Goal: Use online tool/utility: Utilize a website feature to perform a specific function

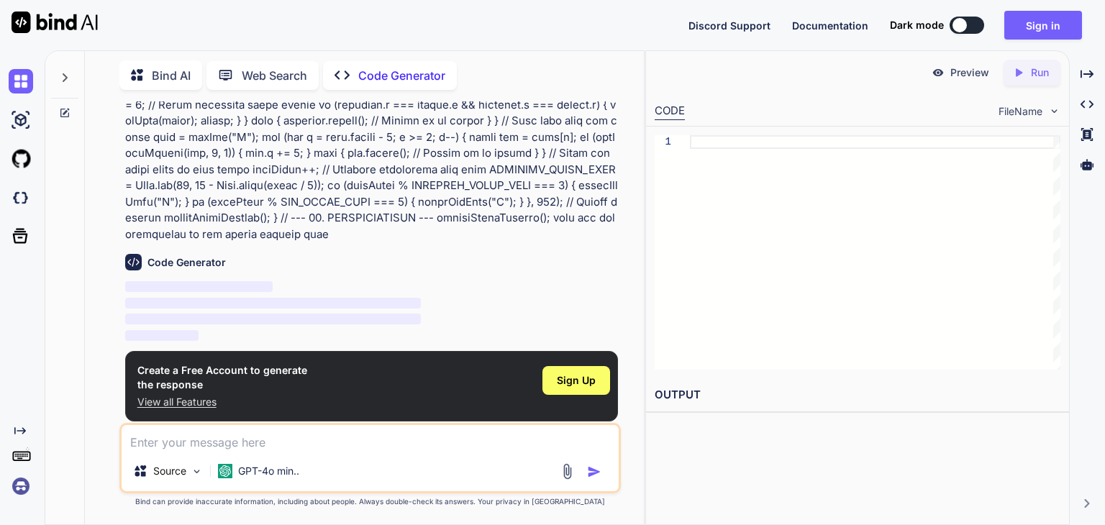
scroll to position [901, 0]
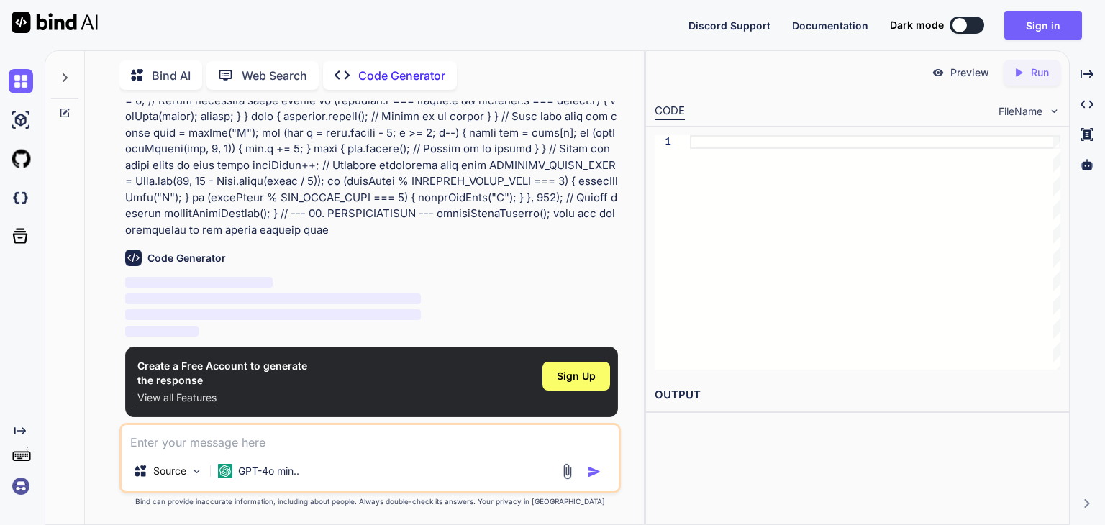
click at [388, 71] on p "Code Generator" at bounding box center [401, 75] width 87 height 17
type textarea "x"
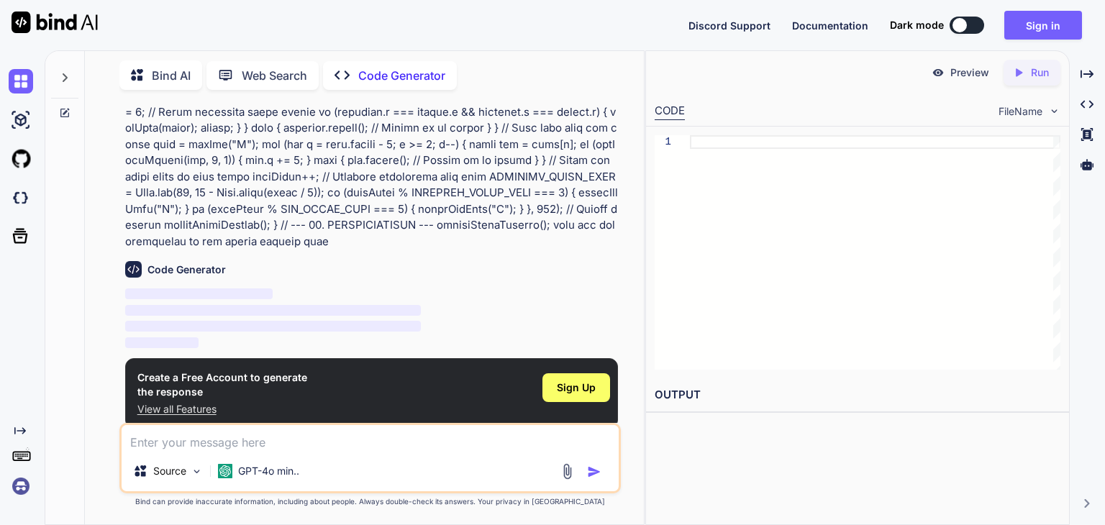
scroll to position [901, 0]
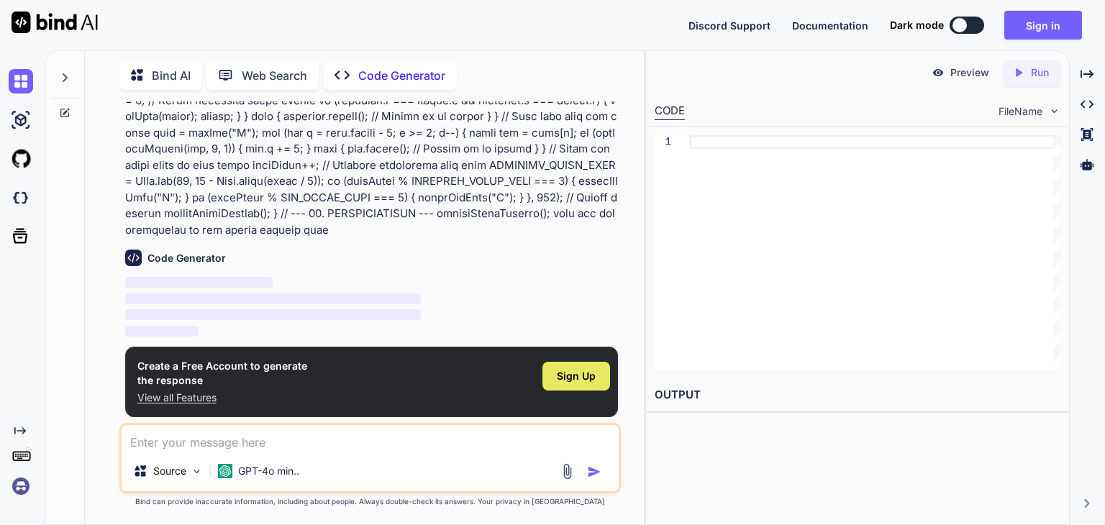
click at [566, 376] on span "Sign Up" at bounding box center [576, 376] width 39 height 14
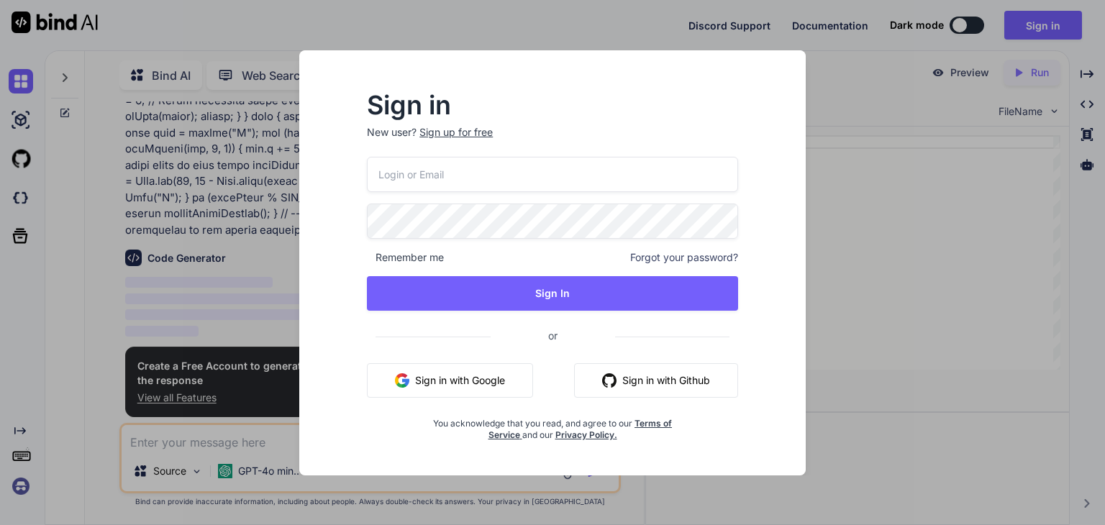
click at [506, 181] on input "email" at bounding box center [552, 174] width 371 height 35
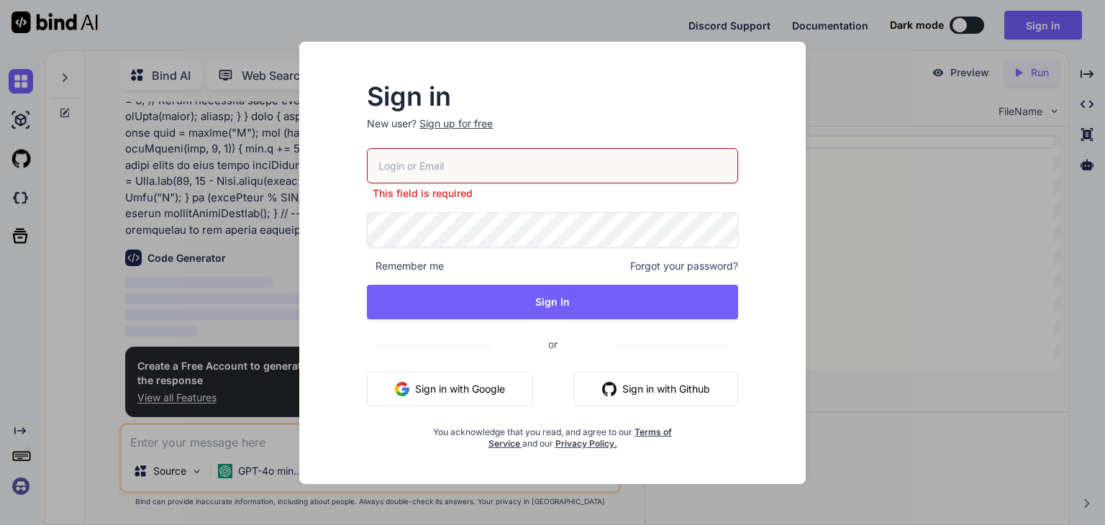
click at [486, 391] on button "Sign in with Google" at bounding box center [450, 389] width 166 height 35
click at [471, 393] on button "Sign in with Google" at bounding box center [450, 389] width 166 height 35
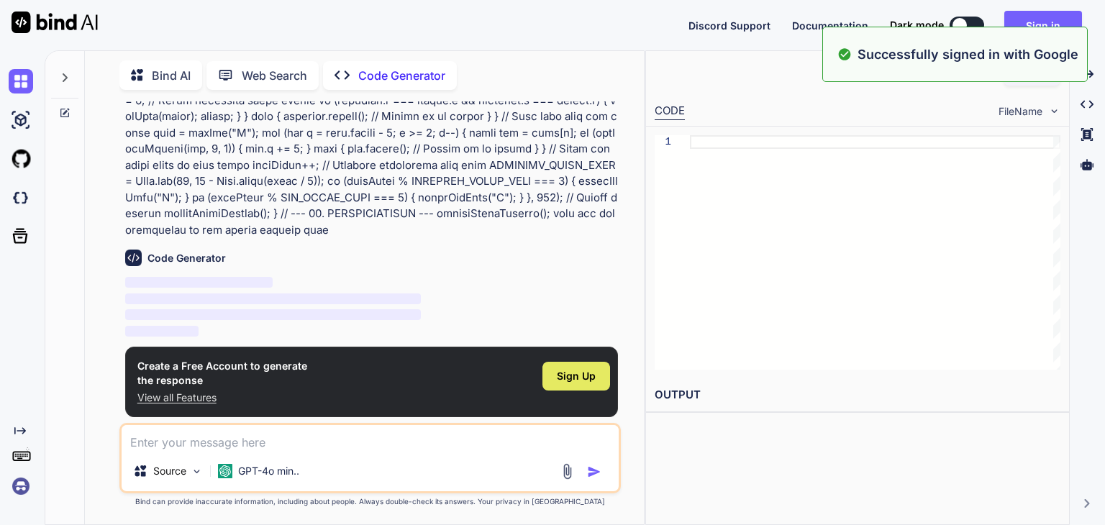
click at [570, 378] on span "Sign Up" at bounding box center [576, 376] width 39 height 14
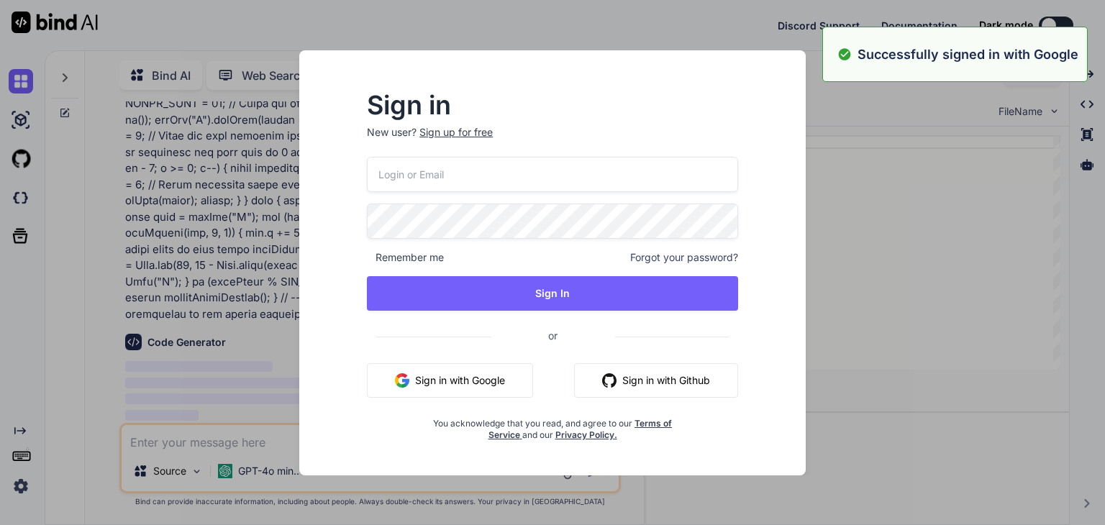
click at [829, 288] on div "Sign in New user? Sign up for free Remember me Forgot your password? Sign In or…" at bounding box center [552, 262] width 1105 height 525
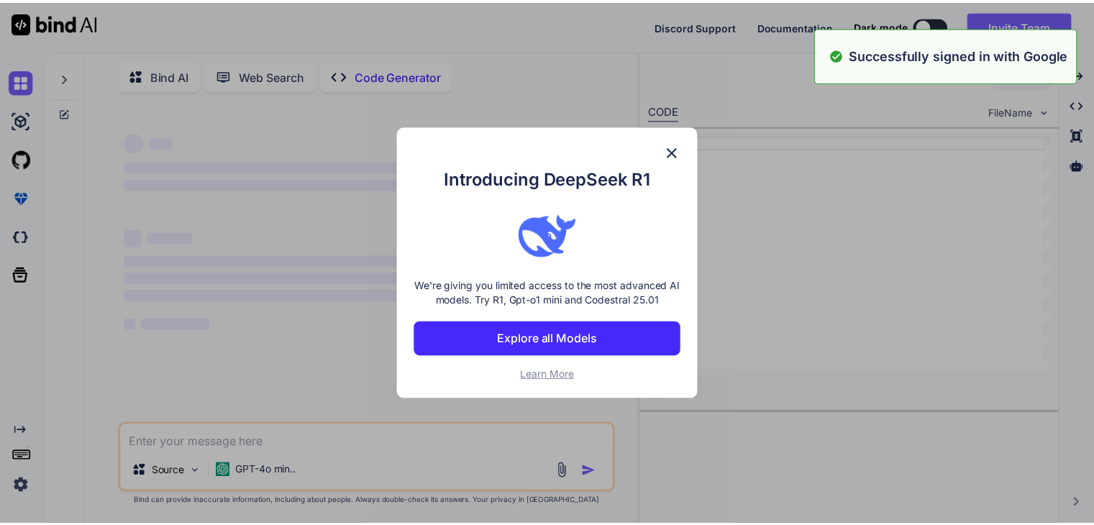
scroll to position [0, 0]
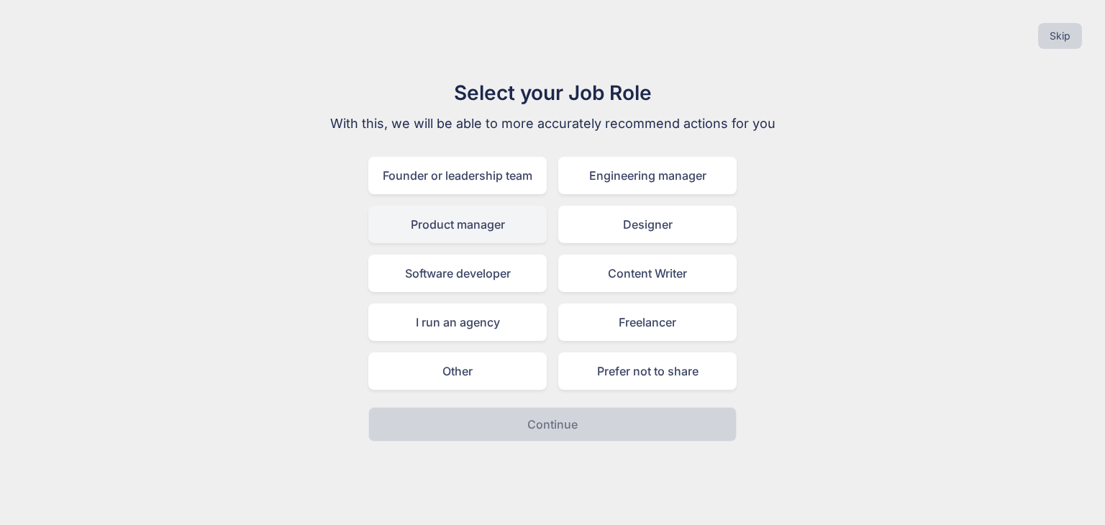
click at [493, 220] on div "Product manager" at bounding box center [457, 224] width 178 height 37
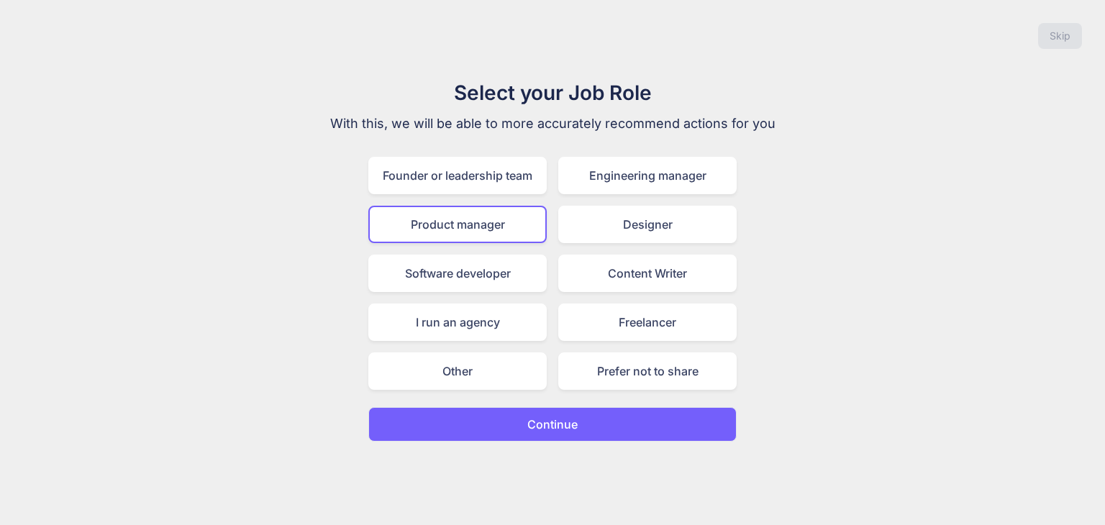
click at [515, 418] on button "Continue" at bounding box center [552, 424] width 368 height 35
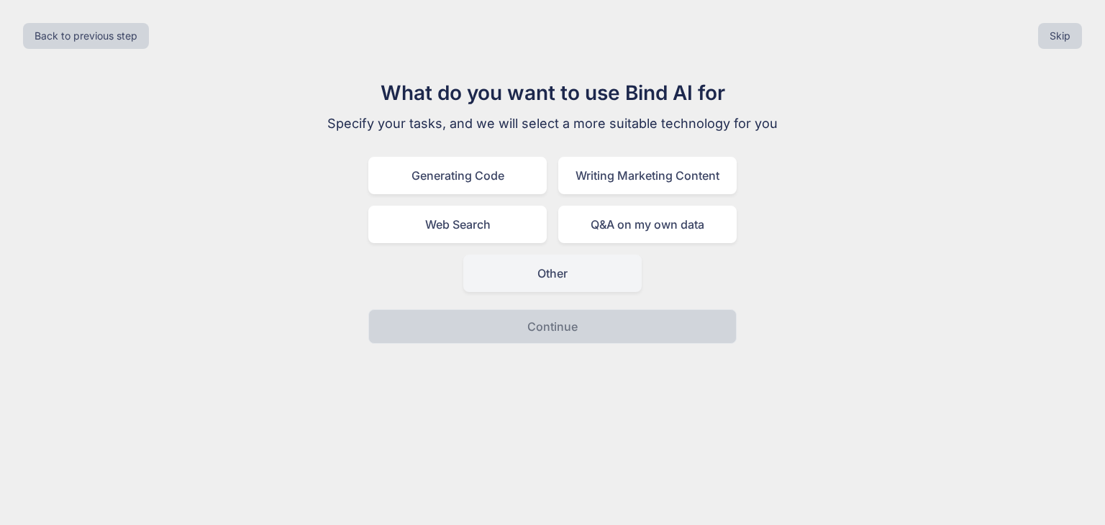
click at [500, 274] on div "Other" at bounding box center [552, 273] width 178 height 37
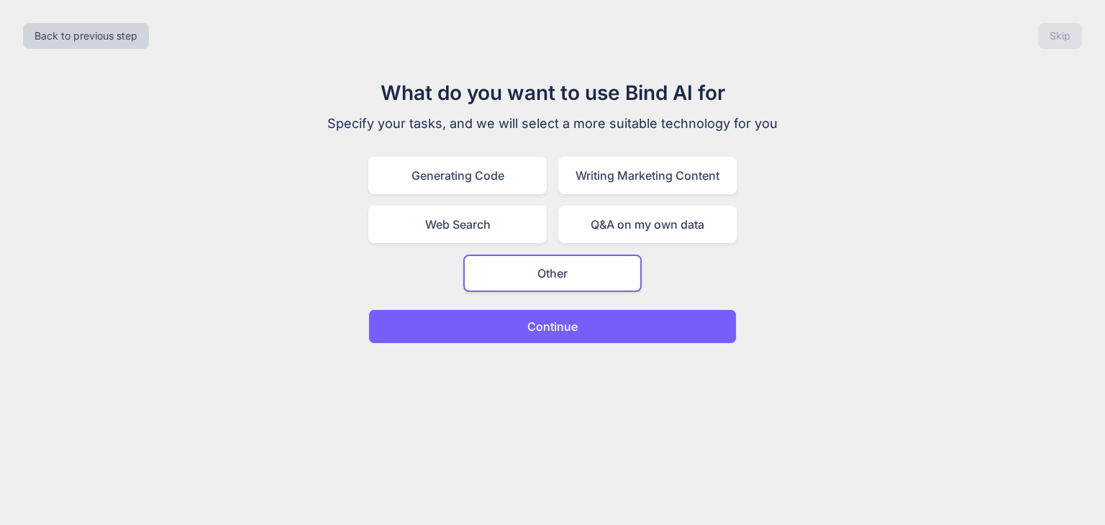
click at [513, 326] on button "Continue" at bounding box center [552, 326] width 368 height 35
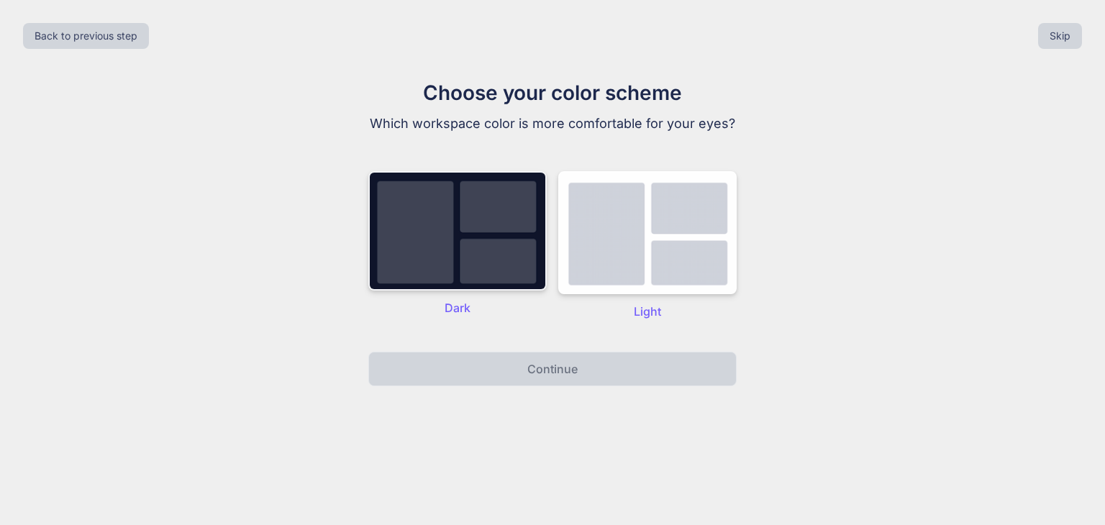
click at [515, 255] on img at bounding box center [457, 230] width 178 height 119
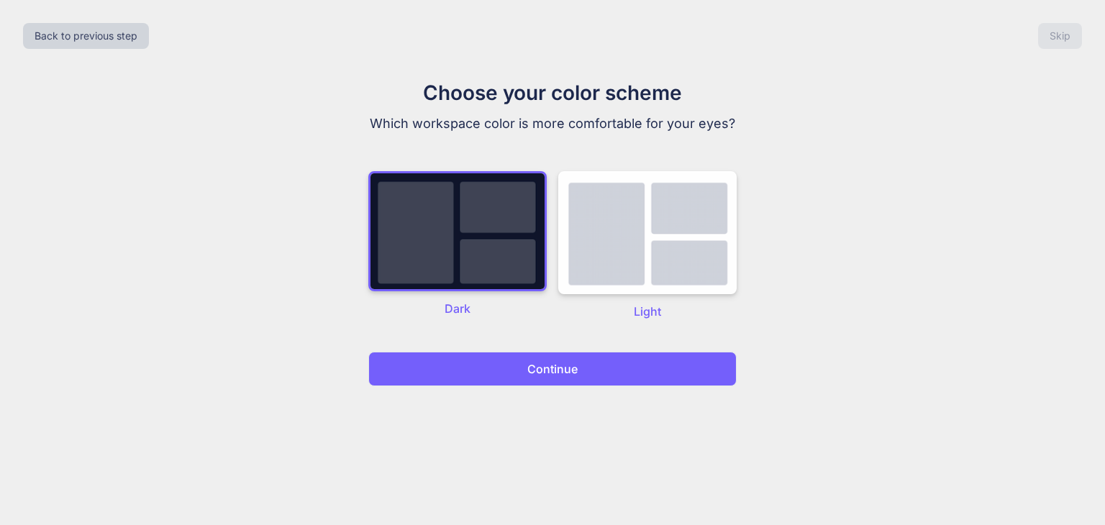
click at [514, 368] on button "Continue" at bounding box center [552, 369] width 368 height 35
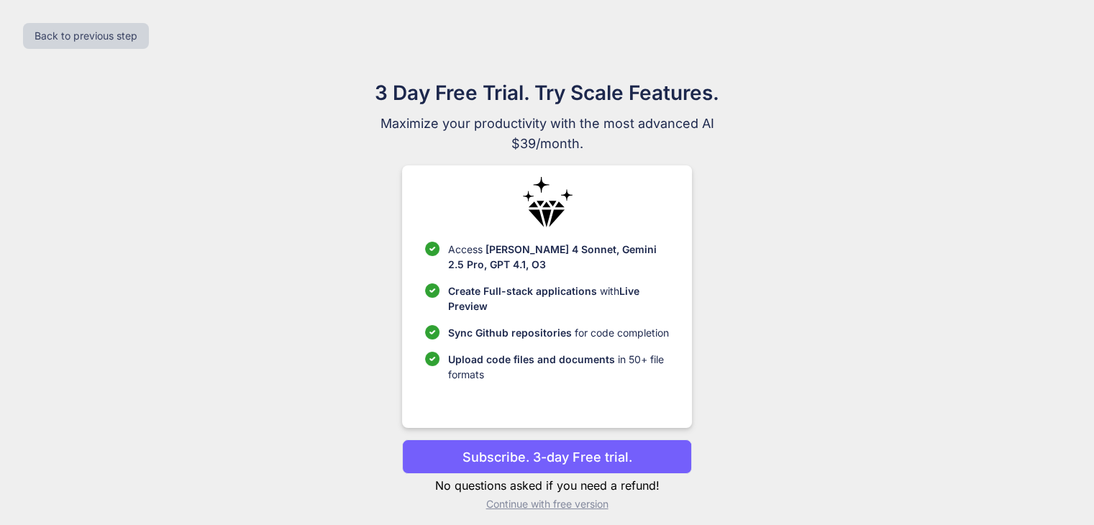
click at [547, 504] on p "Continue with free version" at bounding box center [547, 504] width 290 height 14
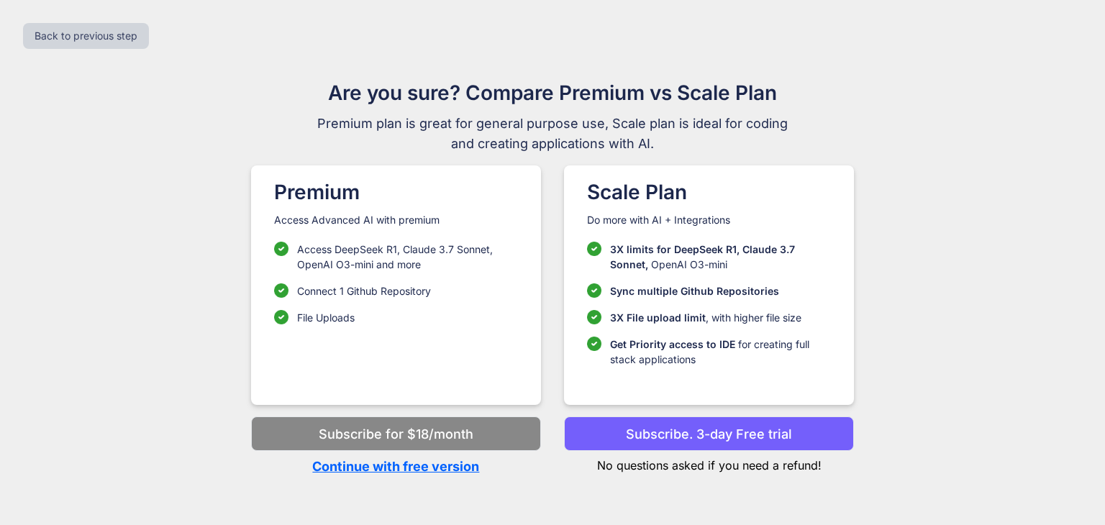
click at [446, 469] on p "Continue with free version" at bounding box center [396, 466] width 290 height 19
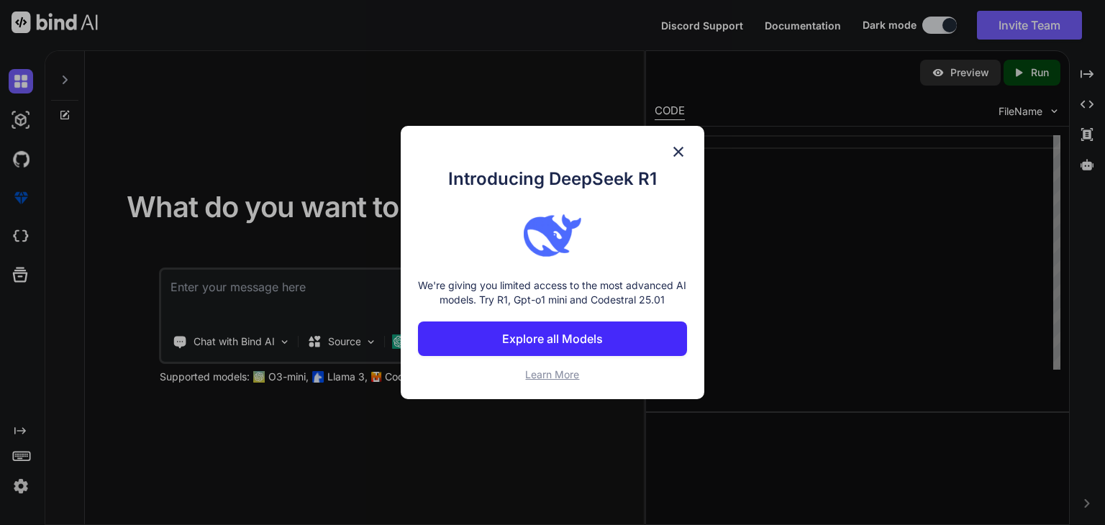
click at [676, 147] on img at bounding box center [678, 151] width 17 height 17
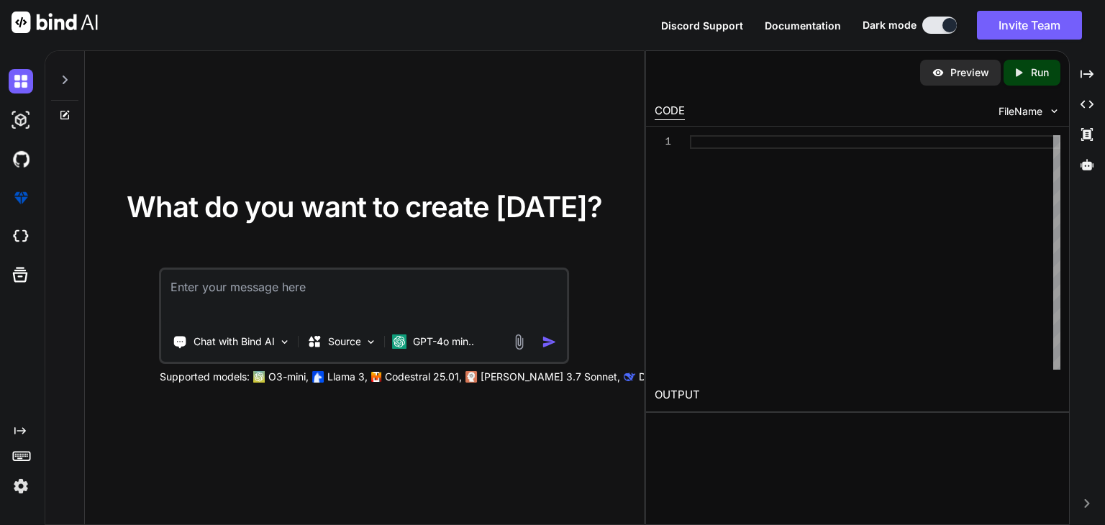
click at [327, 291] on textarea at bounding box center [364, 296] width 405 height 53
paste textarea "// Game for Hack Club Sprig "You Ship, We Ship" challenge. // Objective: Collec…"
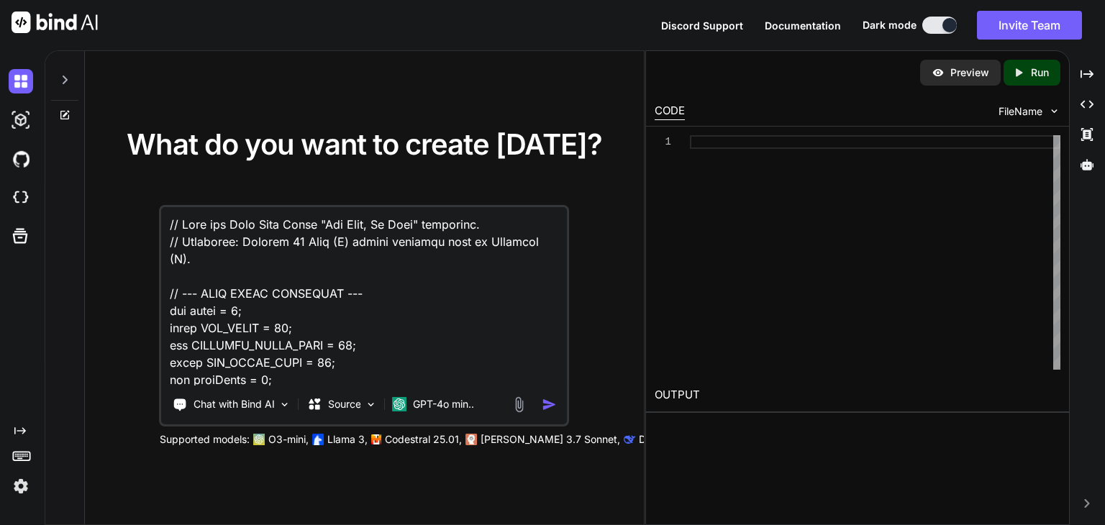
scroll to position [5302, 0]
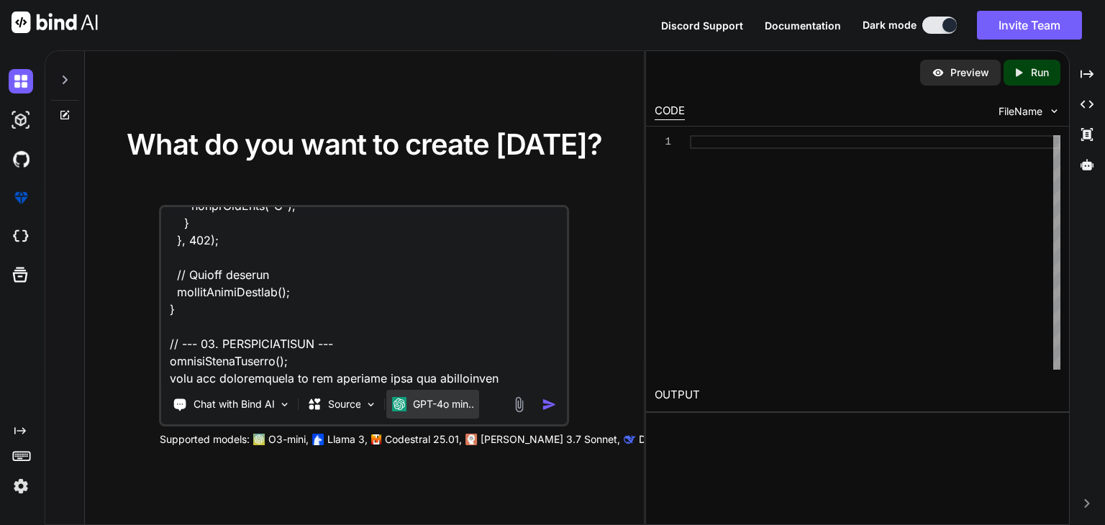
type textarea "// Game for Hack Club Sprig "You Ship, We Ship" challenge. // Objective: Collec…"
click at [422, 406] on p "GPT-4o min.." at bounding box center [443, 404] width 61 height 14
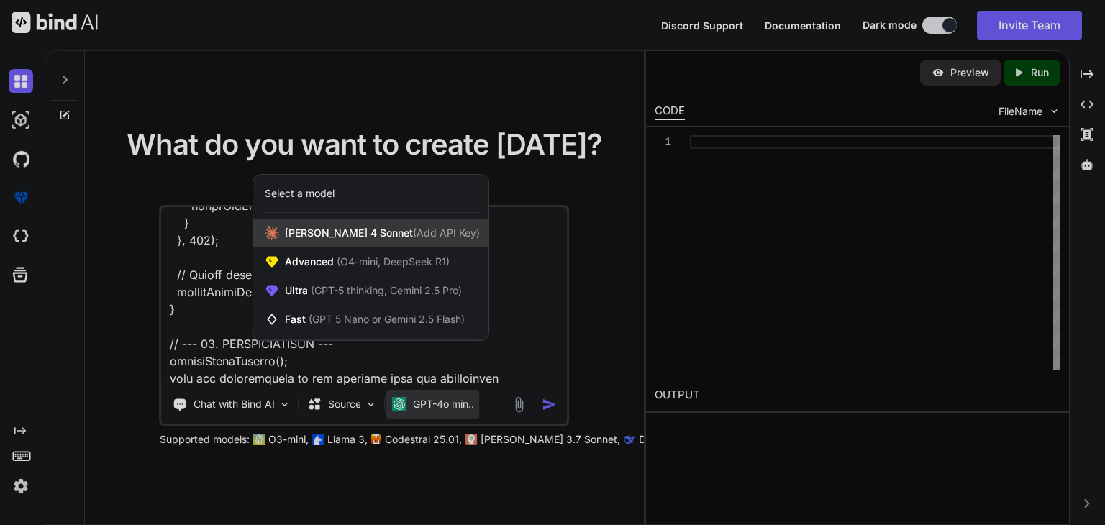
click at [358, 226] on span "[PERSON_NAME] 4 Sonnet (Add API Key)" at bounding box center [382, 233] width 195 height 14
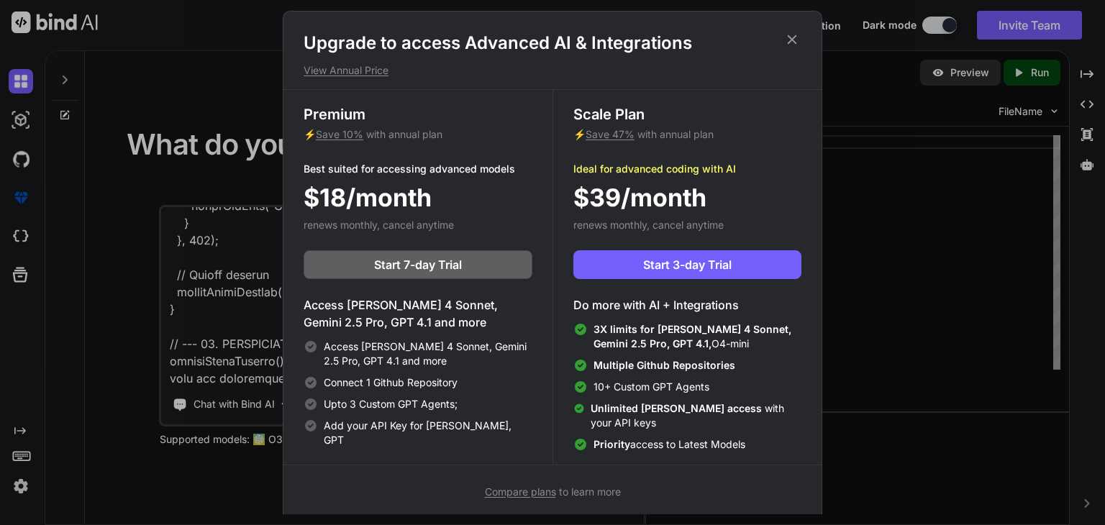
click at [795, 43] on icon at bounding box center [792, 39] width 9 height 9
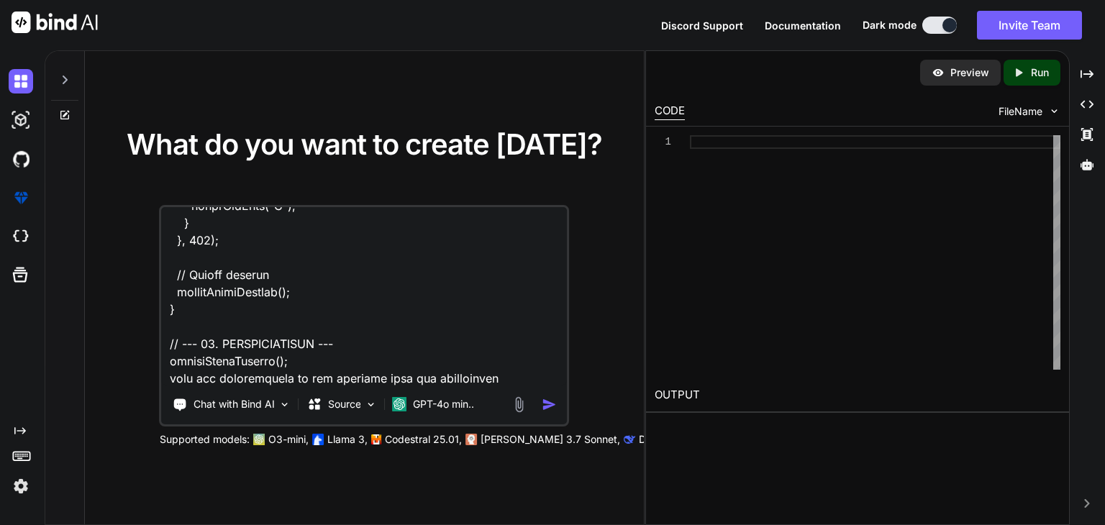
click at [540, 401] on div at bounding box center [537, 404] width 52 height 17
click at [547, 406] on img "button" at bounding box center [549, 404] width 15 height 15
click at [547, 404] on img "button" at bounding box center [549, 404] width 15 height 15
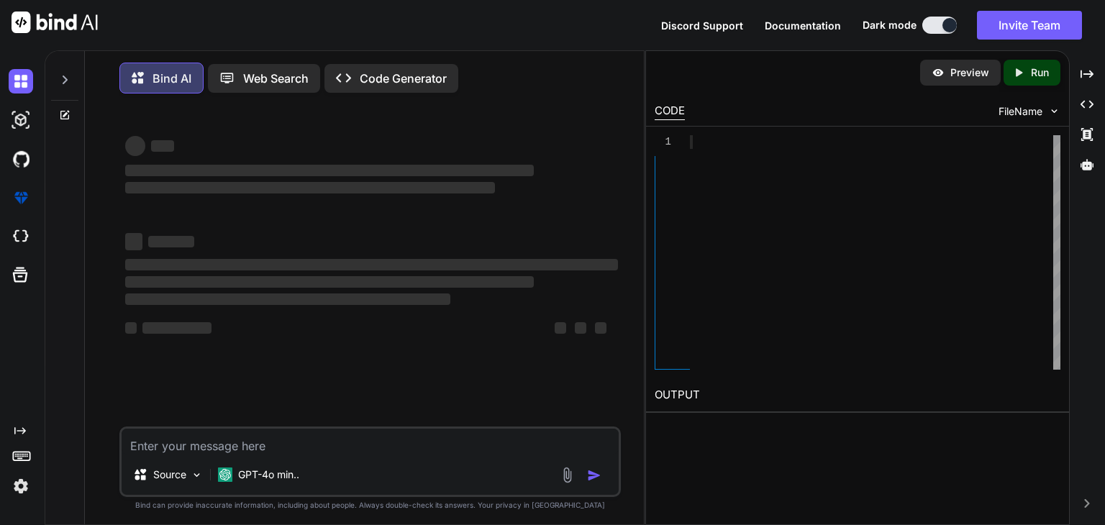
click at [547, 404] on div "‌ ‌ ‌ ‌ ‌ ‌ ‌ ‌ ‌ ‌ ‌ ‌ ‌ ‌" at bounding box center [371, 266] width 499 height 322
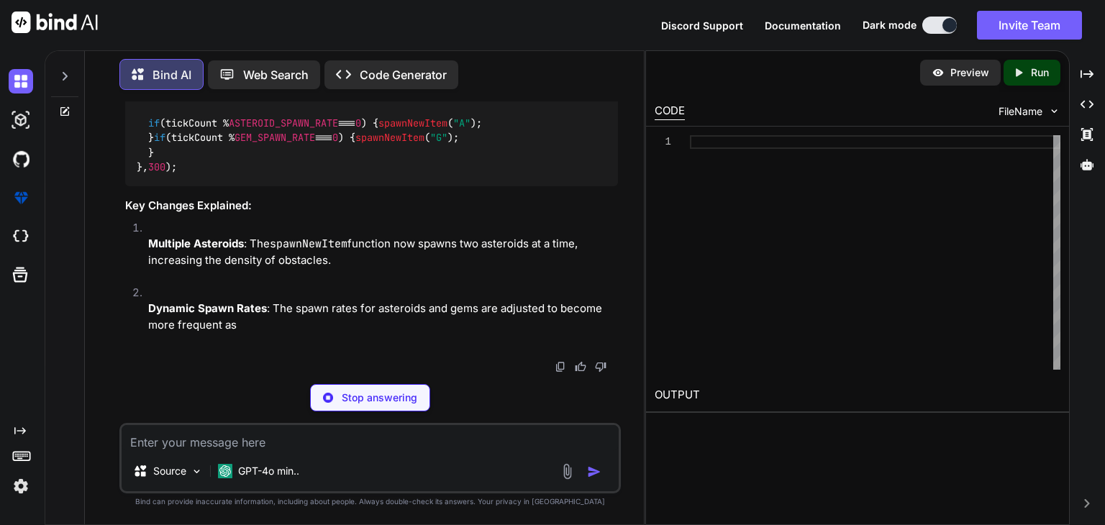
scroll to position [2348, 0]
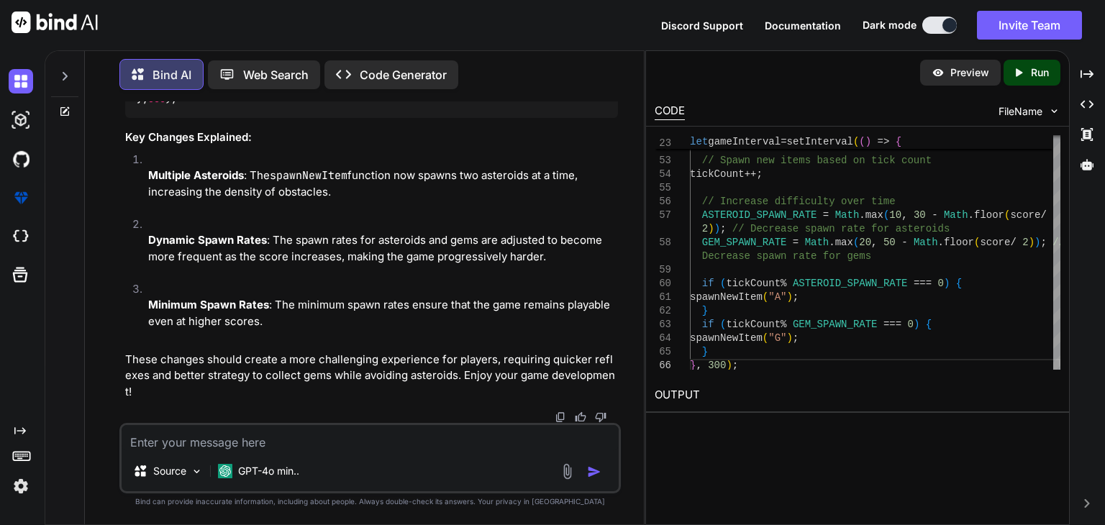
click at [1042, 78] on p "Run" at bounding box center [1040, 72] width 18 height 14
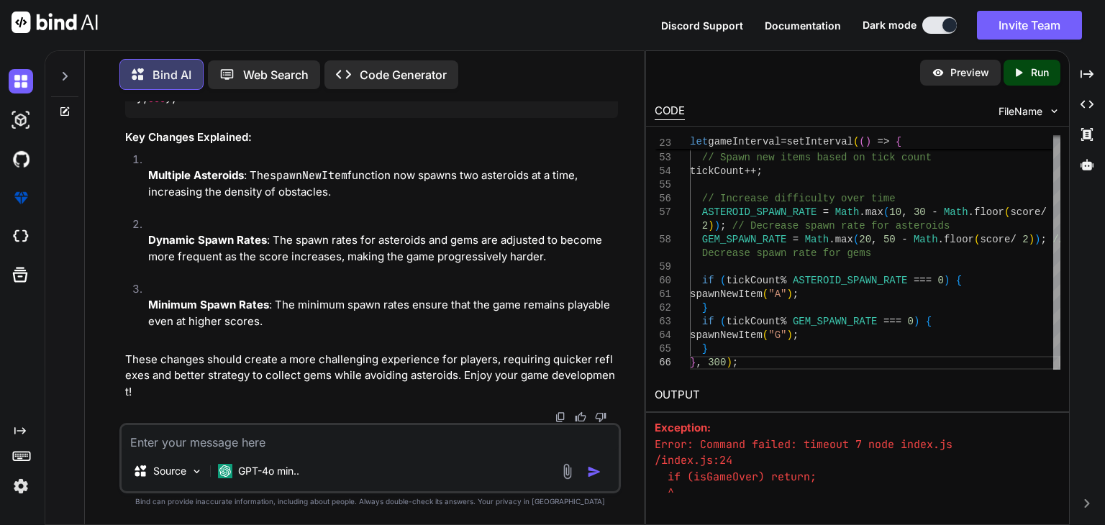
scroll to position [179, 0]
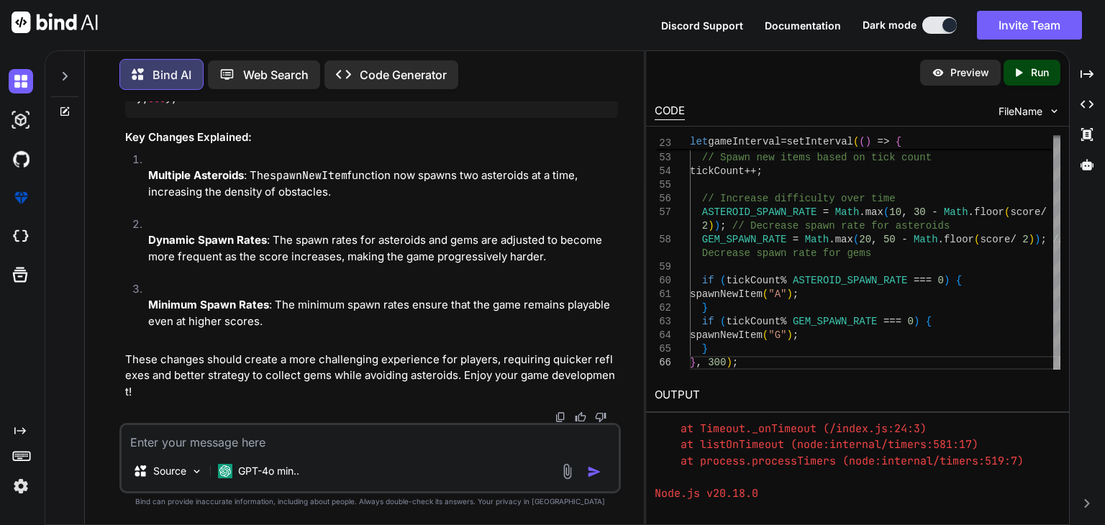
click at [407, 460] on div "Source GPT-4o min.." at bounding box center [370, 474] width 497 height 35
click at [304, 453] on div "Source GPT-4o min.." at bounding box center [369, 458] width 501 height 71
click at [259, 440] on textarea at bounding box center [370, 438] width 497 height 26
type textarea "fix the error"
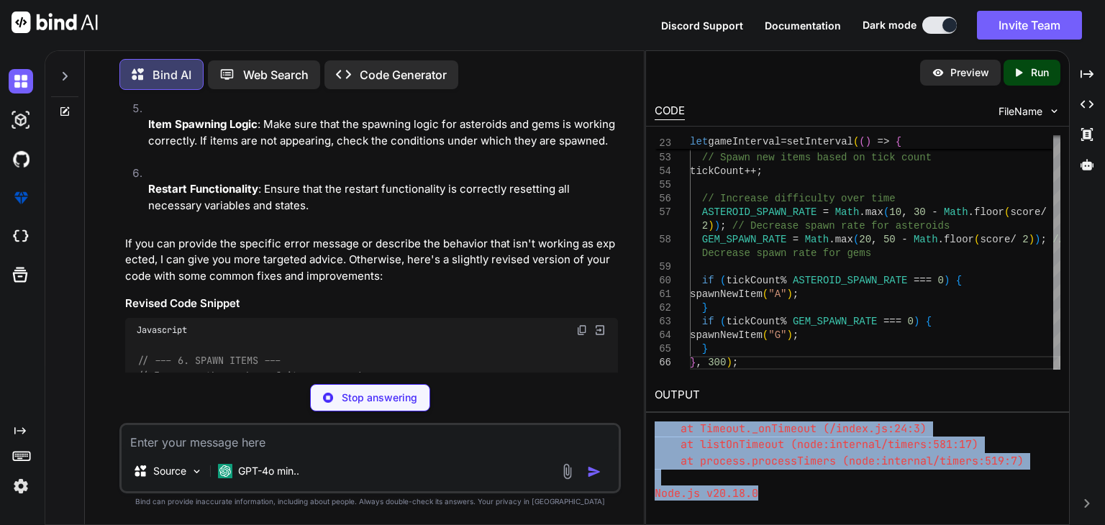
drag, startPoint x: 652, startPoint y: 427, endPoint x: 801, endPoint y: 524, distance: 178.2
click at [801, 524] on html "x Discord Support Documentation Dark mode Invite Team Created with Pixso. Creat…" at bounding box center [552, 262] width 1105 height 525
copy div "/index.js:24 if (isGameOver) return; ^ ReferenceError: isGameOver is not define…"
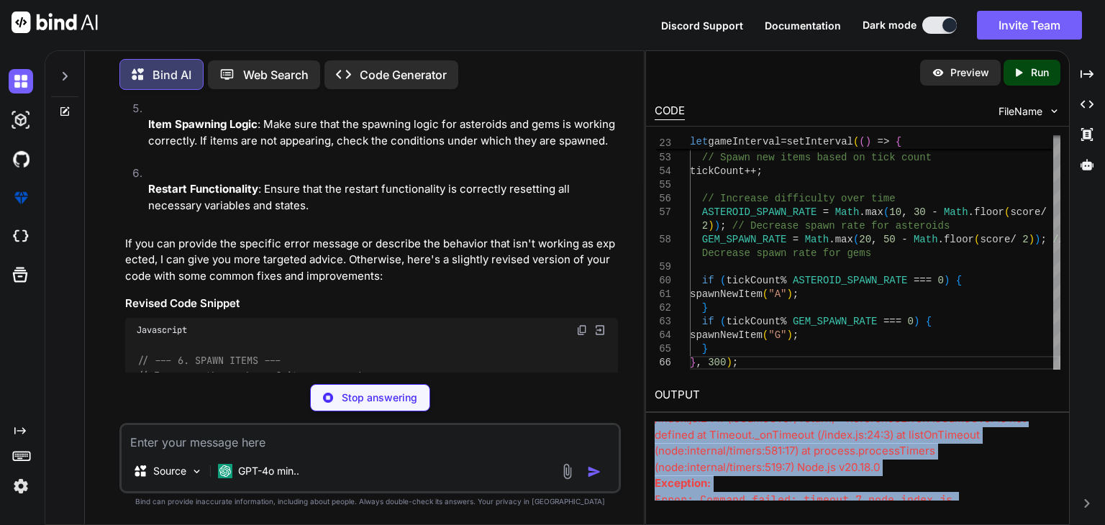
scroll to position [0, 0]
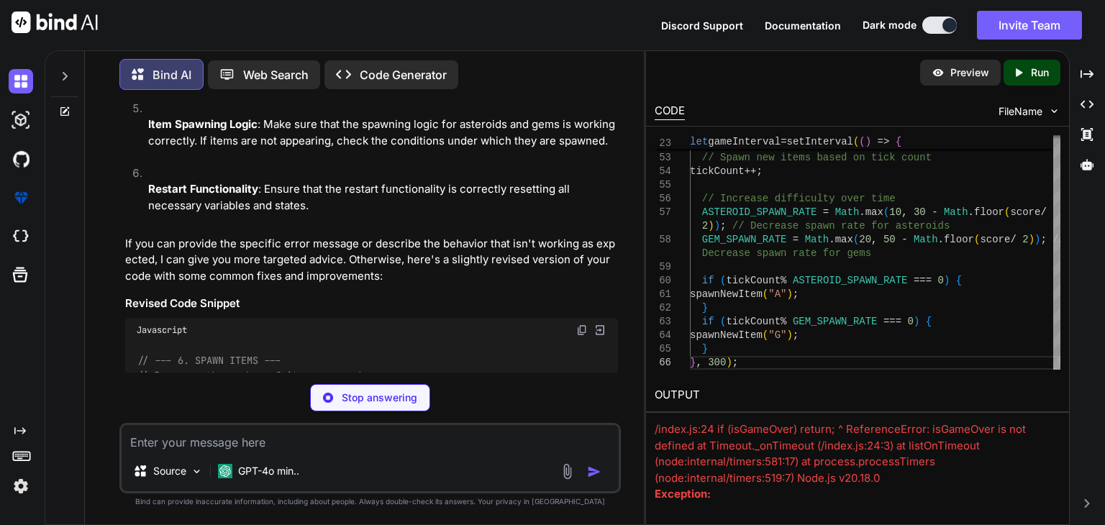
click at [328, 450] on textarea at bounding box center [370, 438] width 497 height 26
paste textarea "/index.js:24 if (isGameOver) return; ^ ReferenceError: isGameOver is not define…"
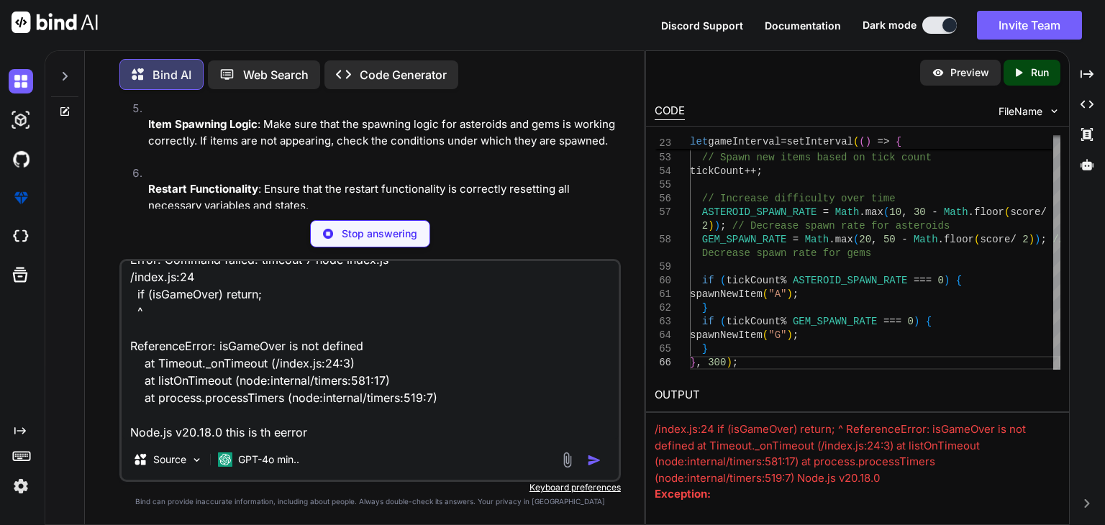
scroll to position [105, 0]
type textarea "/index.js:24 if (isGameOver) return; ^ ReferenceError: isGameOver is not define…"
click at [301, 441] on div "/index.js:24 if (isGameOver) return; ^ ReferenceError: isGameOver is not define…" at bounding box center [369, 370] width 501 height 223
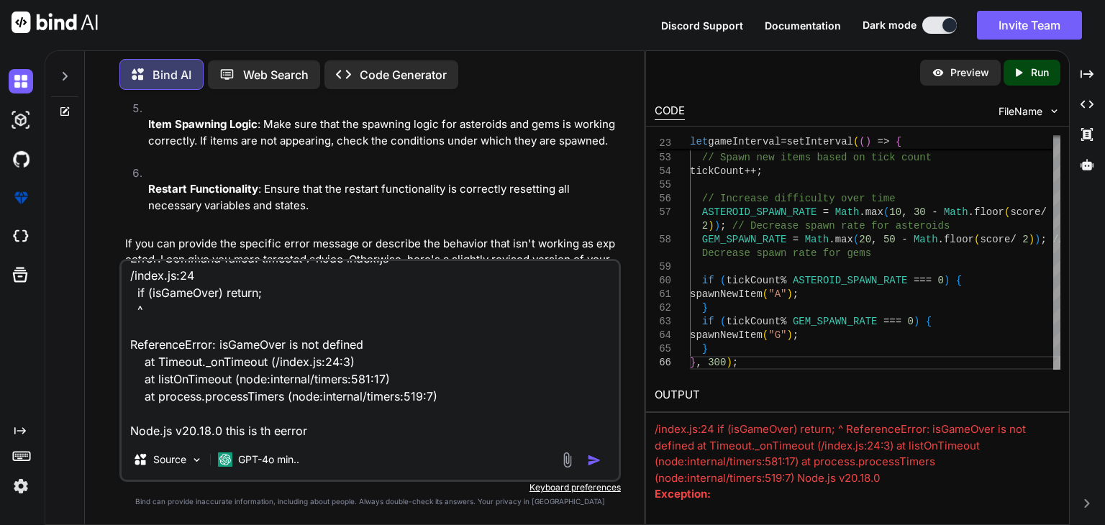
click at [601, 465] on img "button" at bounding box center [594, 460] width 14 height 14
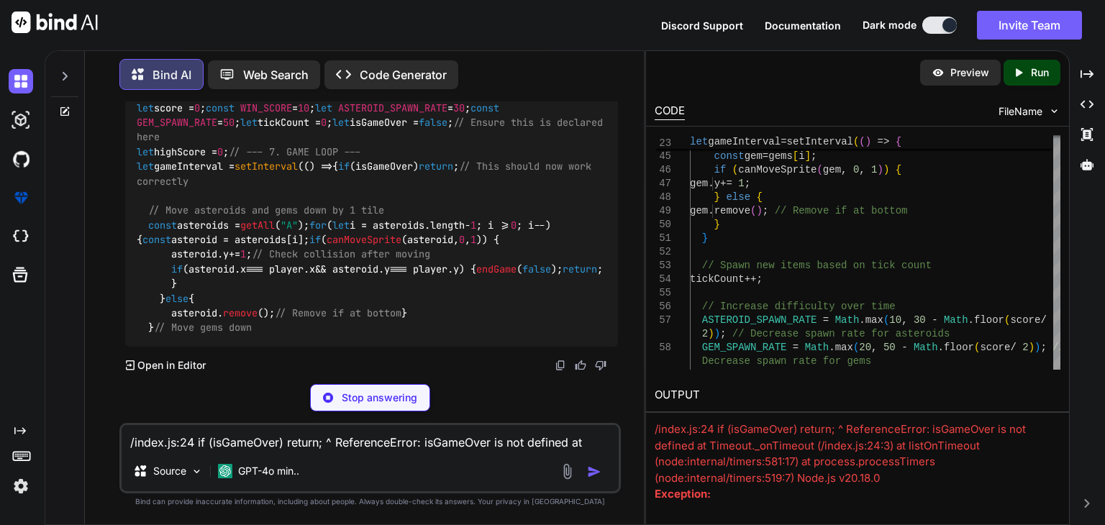
scroll to position [4839, 0]
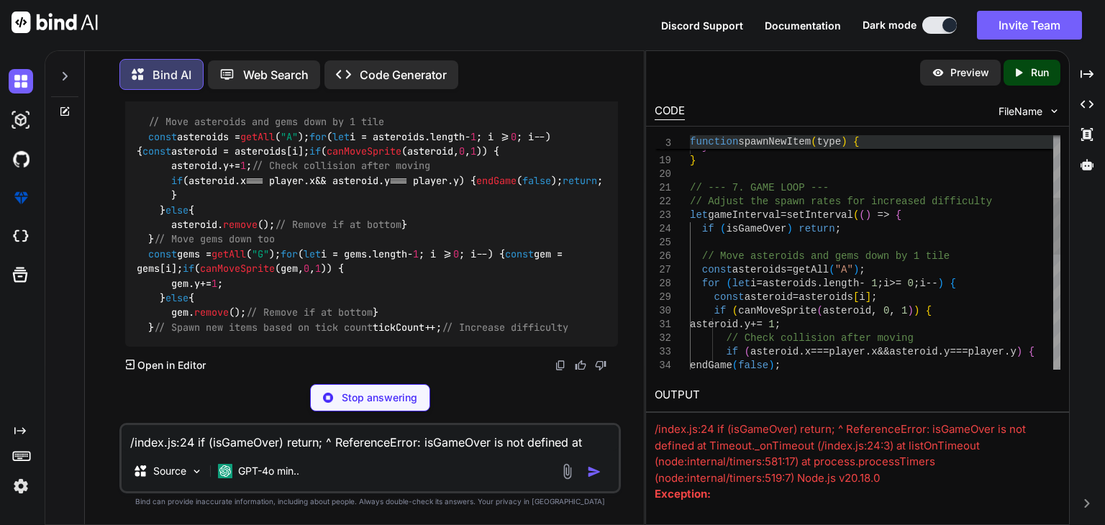
click at [691, 141] on span "function" at bounding box center [714, 142] width 48 height 12
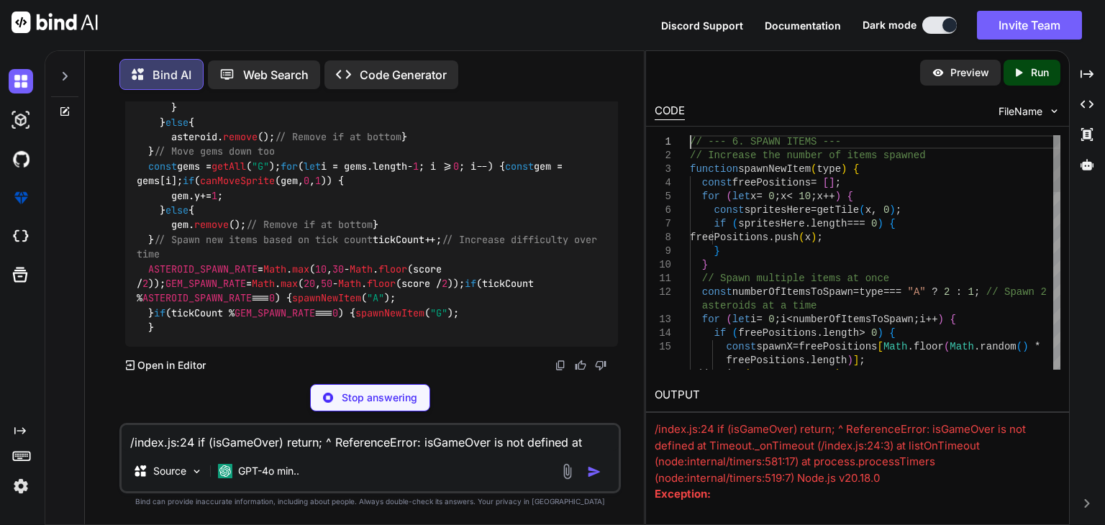
type textarea "// --- 6. SPAWN ITEMS --- // Increase the number of items spawned function spaw…"
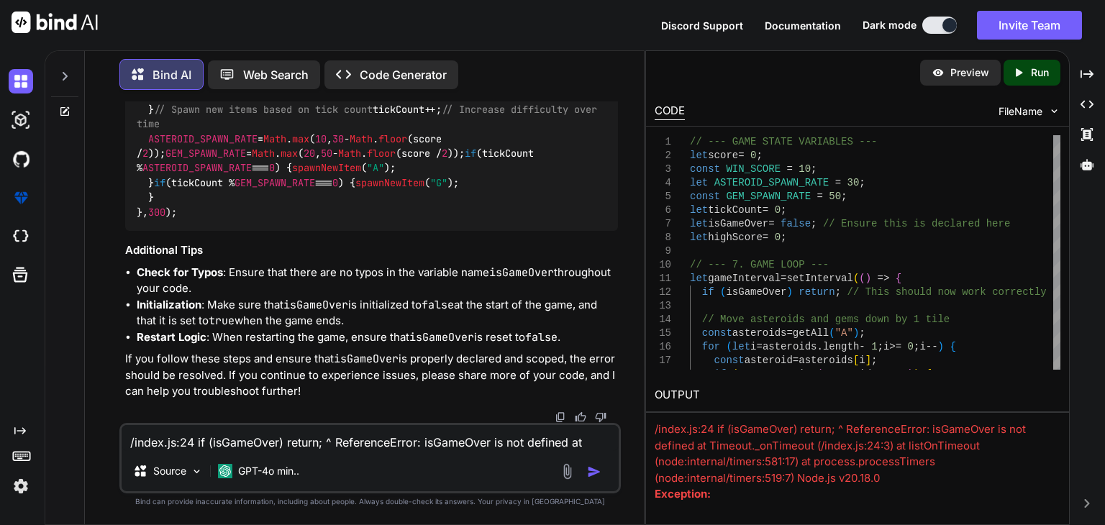
scroll to position [5708, 0]
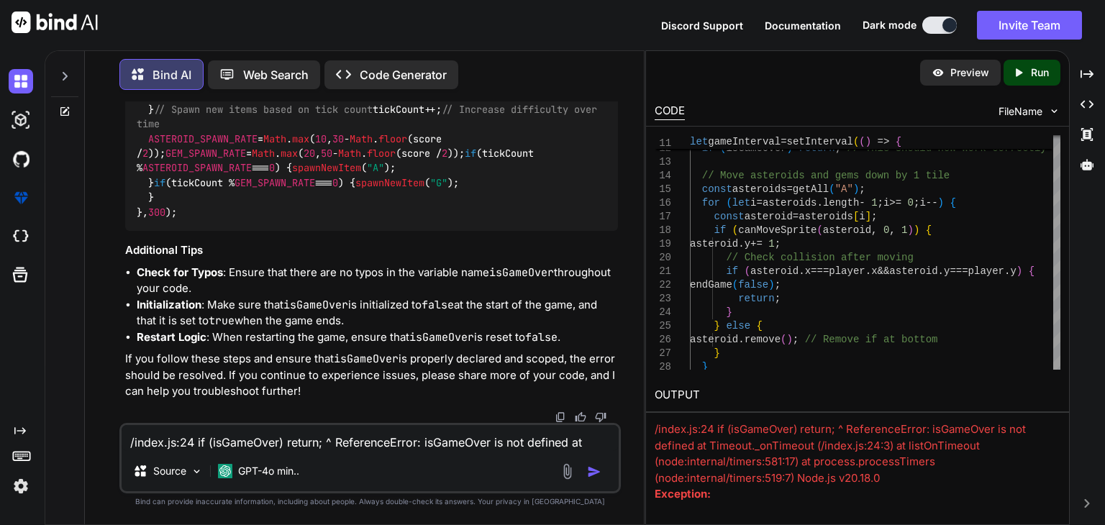
click at [1031, 76] on p "Run" at bounding box center [1040, 72] width 18 height 14
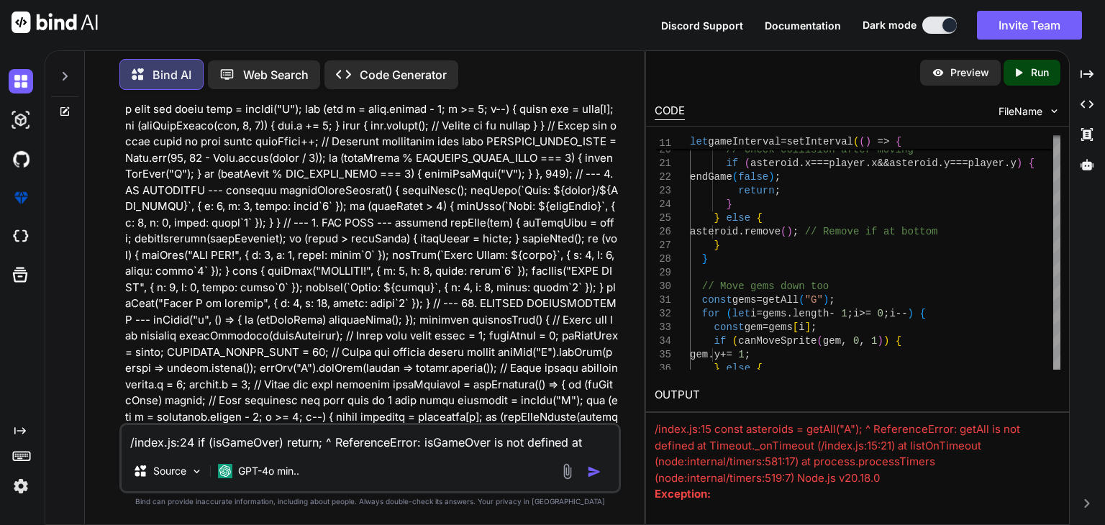
scroll to position [0, 0]
